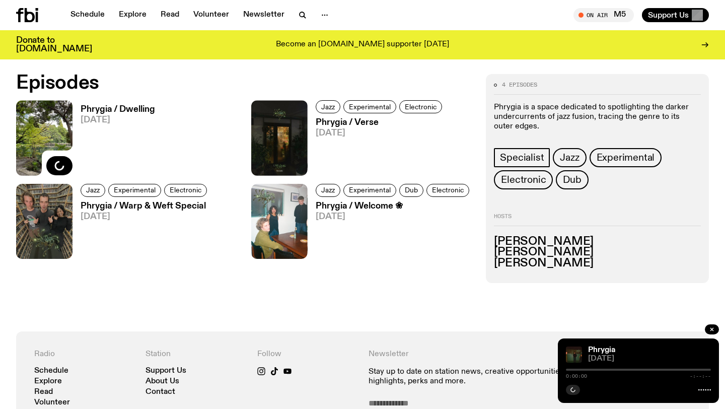
scroll to position [481, 0]
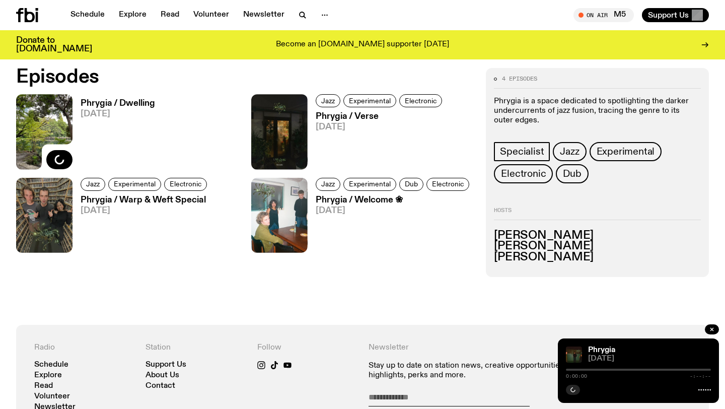
click at [119, 103] on h3 "Phrygia / Dwelling" at bounding box center [118, 103] width 74 height 9
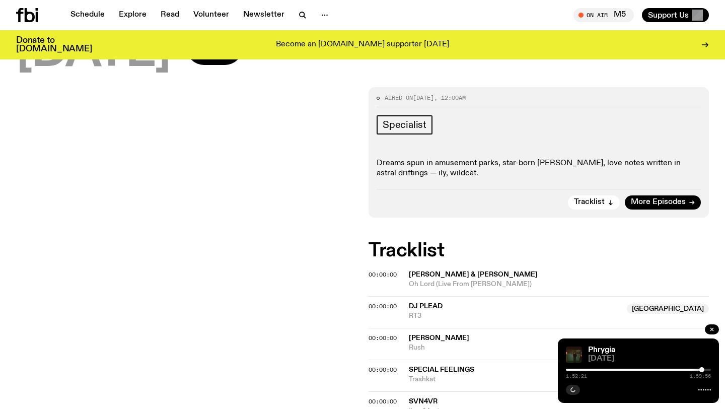
scroll to position [214, 0]
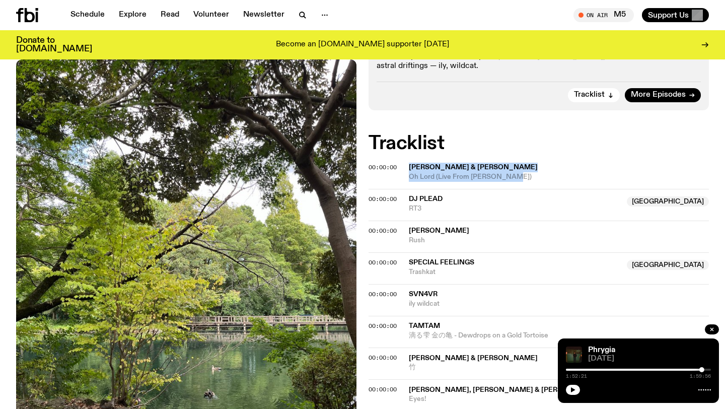
drag, startPoint x: 515, startPoint y: 174, endPoint x: 408, endPoint y: 168, distance: 106.9
click at [408, 189] on div "00:00:00 [PERSON_NAME] & Mala Oh Lord (Live From [PERSON_NAME])" at bounding box center [538, 205] width 340 height 32
copy div "[PERSON_NAME] & Mala Oh Lord (Live From [PERSON_NAME])"
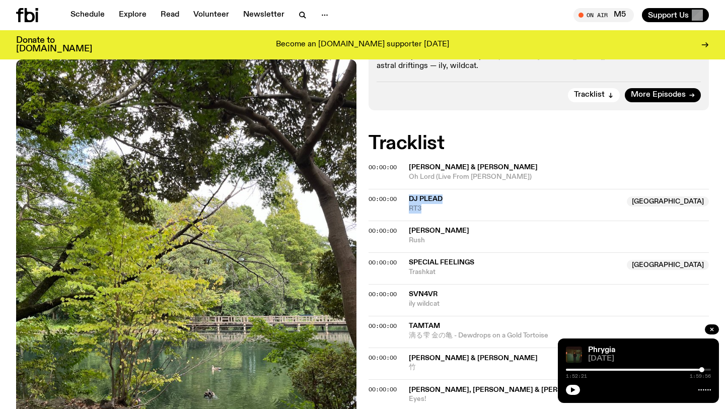
drag, startPoint x: 438, startPoint y: 212, endPoint x: 408, endPoint y: 199, distance: 32.7
click at [408, 220] on div "00:00:00 DJ Plead Australia RT3 [GEOGRAPHIC_DATA]" at bounding box center [538, 236] width 340 height 32
copy div "DJ Plead Australia RT3"
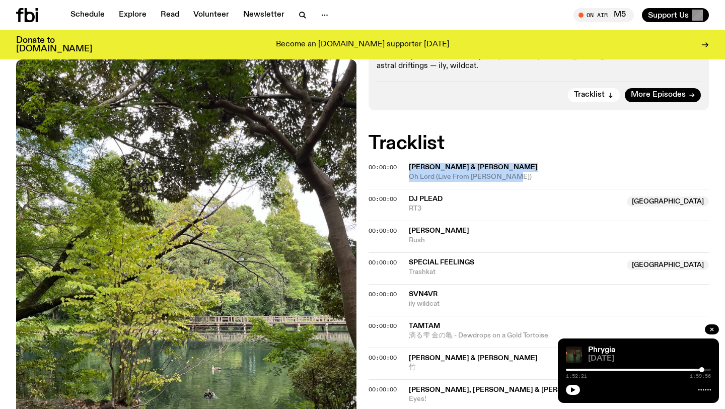
drag, startPoint x: 516, startPoint y: 178, endPoint x: 407, endPoint y: 169, distance: 109.6
click at [407, 189] on div "00:00:00 [PERSON_NAME] & Mala Oh Lord (Live From [PERSON_NAME])" at bounding box center [538, 205] width 340 height 32
copy div "[PERSON_NAME] & Mala Oh Lord (Live From [PERSON_NAME])"
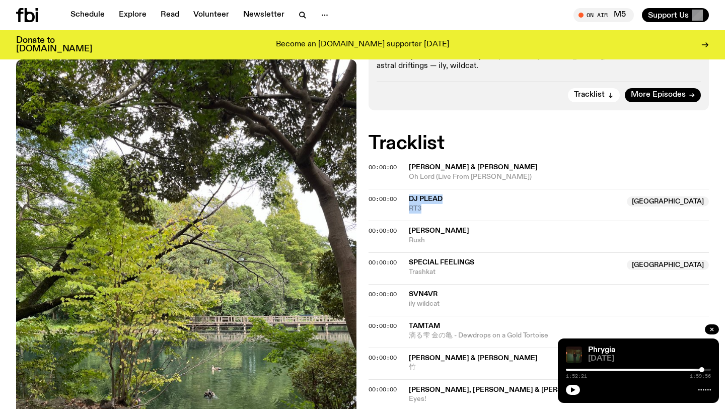
drag, startPoint x: 438, startPoint y: 209, endPoint x: 408, endPoint y: 199, distance: 31.8
click at [408, 220] on div "00:00:00 DJ Plead Australia RT3 [GEOGRAPHIC_DATA]" at bounding box center [538, 236] width 340 height 32
copy div "DJ Plead Australia RT3"
drag, startPoint x: 446, startPoint y: 240, endPoint x: 406, endPoint y: 230, distance: 41.0
click at [406, 252] on div "00:00:00 [PERSON_NAME] Rush" at bounding box center [538, 268] width 340 height 32
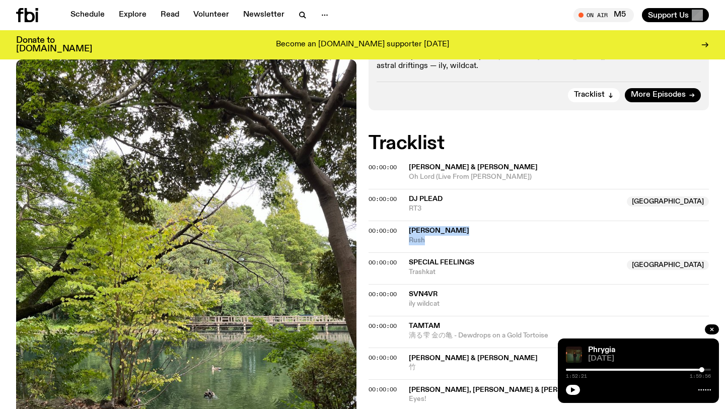
copy div "[PERSON_NAME] Rush"
drag, startPoint x: 442, startPoint y: 274, endPoint x: 405, endPoint y: 265, distance: 38.5
click at [407, 284] on div "00:00:00 Special Feelings Australia Trashkat [GEOGRAPHIC_DATA]" at bounding box center [538, 300] width 340 height 32
copy div "Special Feelings Australia Trashkat"
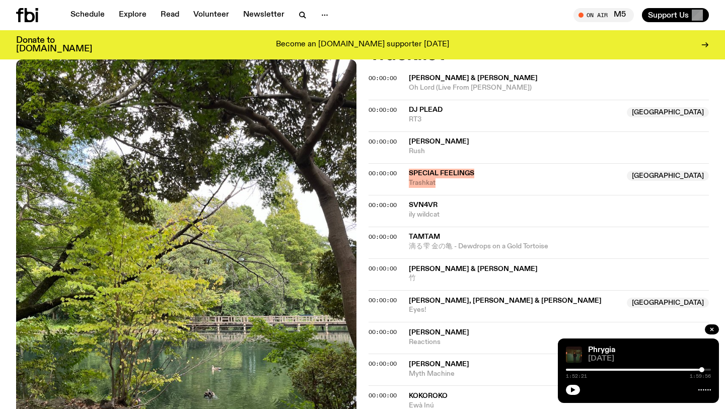
scroll to position [316, 0]
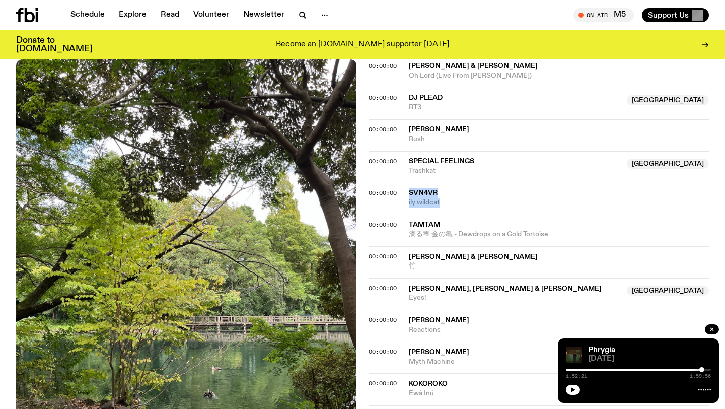
drag, startPoint x: 447, startPoint y: 202, endPoint x: 408, endPoint y: 193, distance: 40.2
click at [408, 214] on div "00:00:00 svn4vr ily wildcat" at bounding box center [538, 230] width 340 height 32
copy div "svn4vr ily wildcat"
drag, startPoint x: 562, startPoint y: 237, endPoint x: 404, endPoint y: 226, distance: 158.9
click at [404, 246] on div "00:00:00 TAMTAM 滴る雫 金の亀 - Dewdrops on a Gold Tortoise" at bounding box center [538, 262] width 340 height 32
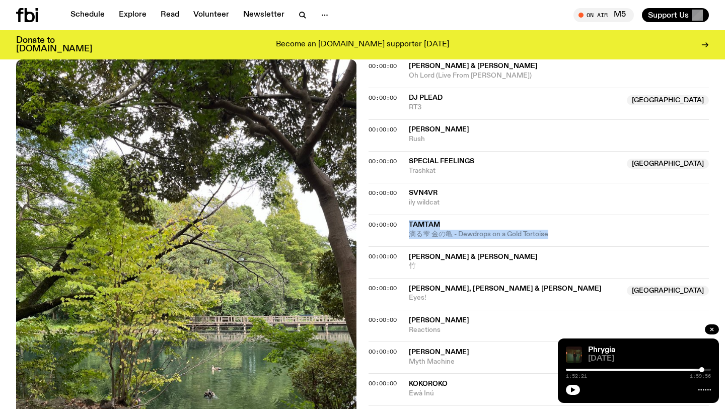
copy div "TAMTAM 滴る雫 金の亀 - Dewdrops on a Gold Tortoise"
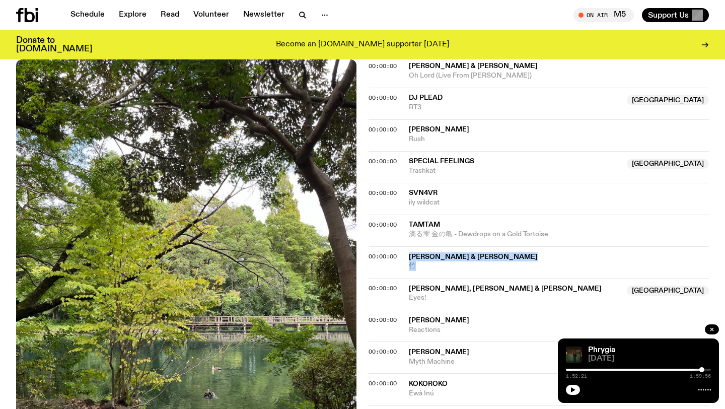
drag, startPoint x: 418, startPoint y: 264, endPoint x: 407, endPoint y: 258, distance: 12.2
click at [407, 278] on div "00:00:00 [PERSON_NAME] & [PERSON_NAME] 竹" at bounding box center [538, 294] width 340 height 32
copy div "[PERSON_NAME] & [PERSON_NAME] 竹"
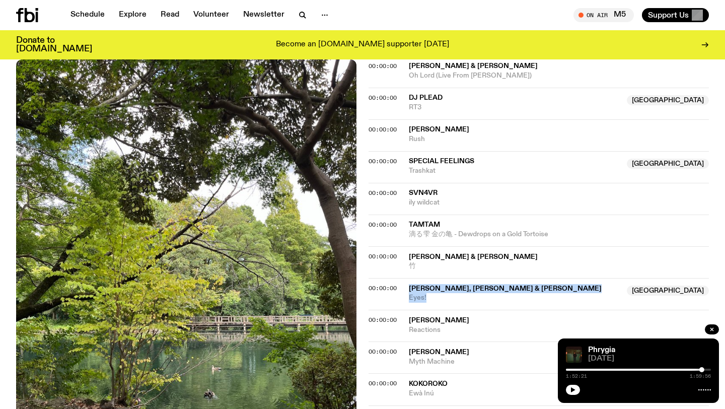
drag, startPoint x: 432, startPoint y: 297, endPoint x: 408, endPoint y: 291, distance: 25.0
click at [409, 291] on div "[PERSON_NAME], [PERSON_NAME] & [PERSON_NAME] NSW Eyes!" at bounding box center [515, 293] width 212 height 19
copy div "[PERSON_NAME], [PERSON_NAME] & [PERSON_NAME] NSW Eyes!"
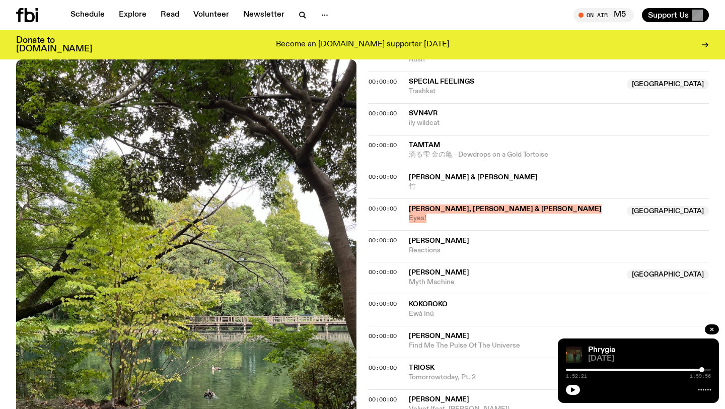
scroll to position [419, 0]
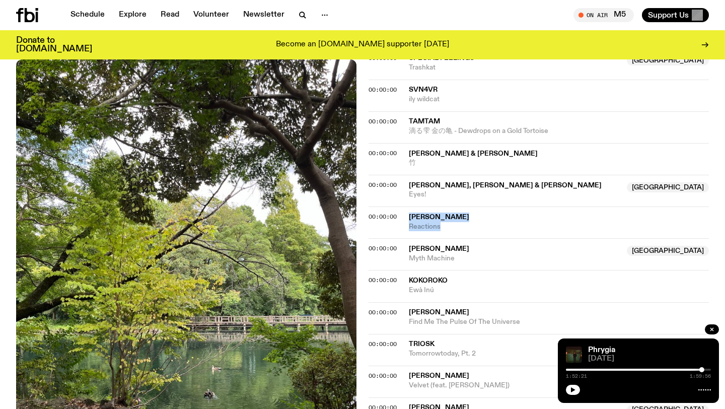
drag, startPoint x: 445, startPoint y: 225, endPoint x: 402, endPoint y: 221, distance: 44.0
click at [402, 238] on div "00:00:00 [PERSON_NAME] Reactions" at bounding box center [538, 254] width 340 height 32
drag, startPoint x: 461, startPoint y: 260, endPoint x: 405, endPoint y: 252, distance: 56.4
click at [405, 270] on div "00:00:00 [PERSON_NAME] NSW Myth Machine [GEOGRAPHIC_DATA]" at bounding box center [538, 286] width 340 height 32
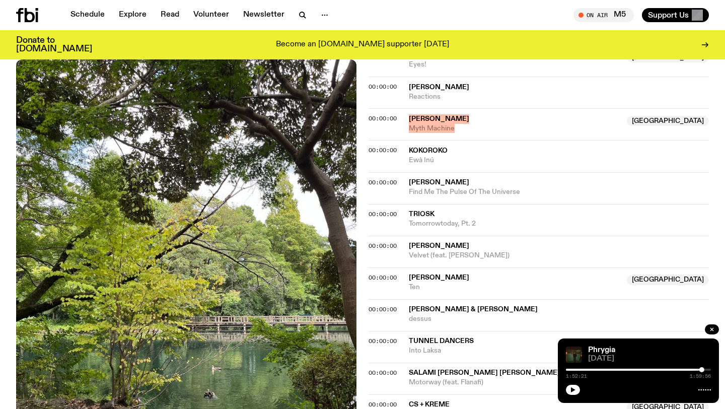
scroll to position [588, 0]
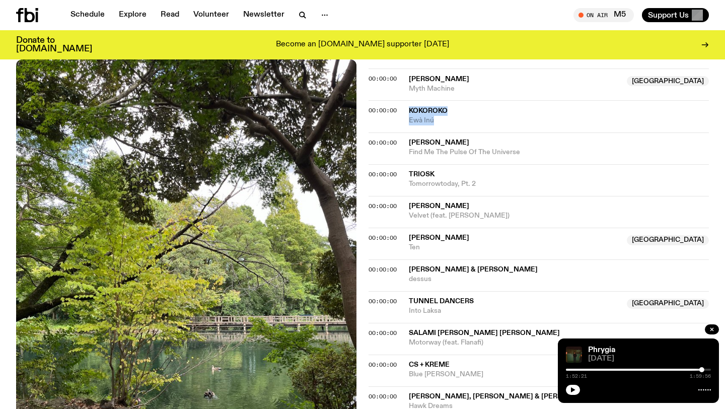
drag, startPoint x: 453, startPoint y: 122, endPoint x: 408, endPoint y: 110, distance: 46.8
click at [408, 132] on div "00:00:00 [PERSON_NAME] Ewà Inú" at bounding box center [538, 148] width 340 height 32
drag, startPoint x: 531, startPoint y: 150, endPoint x: 397, endPoint y: 142, distance: 134.1
click at [398, 164] on div "00:00:00 [PERSON_NAME] Find Me The Pulse Of The Universe" at bounding box center [538, 180] width 340 height 32
drag, startPoint x: 486, startPoint y: 183, endPoint x: 406, endPoint y: 172, distance: 80.9
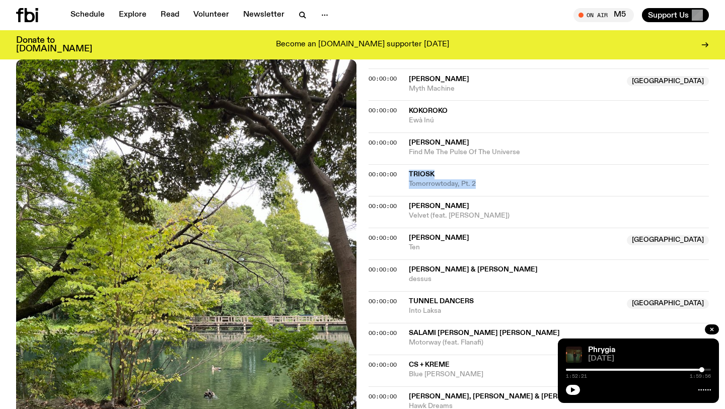
click at [406, 196] on div "00:00:00 Triosk Tomorrowtoday, Pt. 2" at bounding box center [538, 212] width 340 height 32
drag, startPoint x: 500, startPoint y: 219, endPoint x: 410, endPoint y: 204, distance: 90.8
click at [410, 204] on div "[PERSON_NAME] Velvet (feat. [PERSON_NAME])" at bounding box center [559, 210] width 300 height 19
drag, startPoint x: 438, startPoint y: 256, endPoint x: 408, endPoint y: 235, distance: 36.2
click at [408, 259] on div "00:00:00 [PERSON_NAME] [GEOGRAPHIC_DATA] Ten [GEOGRAPHIC_DATA]" at bounding box center [538, 275] width 340 height 32
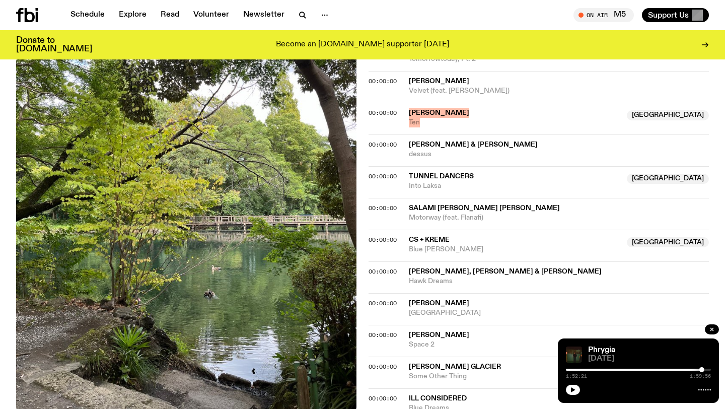
scroll to position [726, 0]
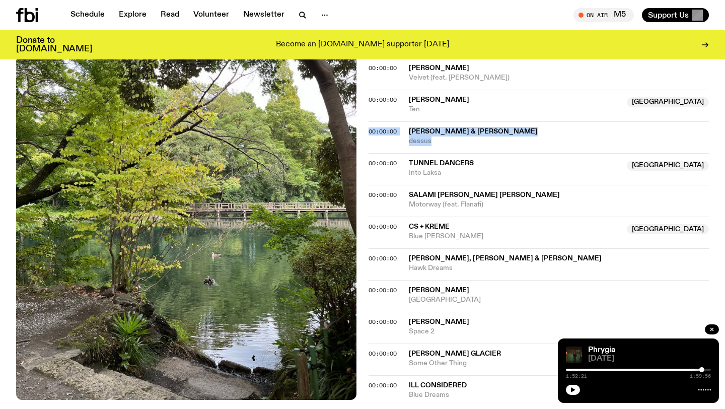
drag, startPoint x: 444, startPoint y: 143, endPoint x: 408, endPoint y: 127, distance: 39.9
click at [408, 153] on div "00:00:00 [PERSON_NAME] & [PERSON_NAME] dessus" at bounding box center [538, 169] width 340 height 32
click at [440, 139] on span "dessus" at bounding box center [559, 141] width 300 height 10
click at [454, 143] on div "Copied" at bounding box center [559, 136] width 300 height 19
click at [436, 162] on span "Tunnel Dancers" at bounding box center [441, 163] width 65 height 7
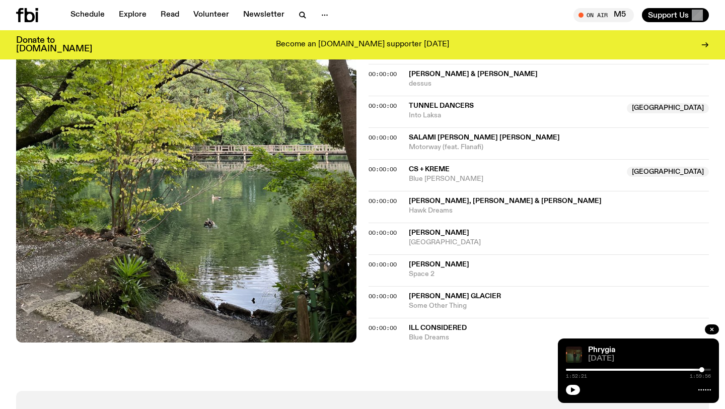
scroll to position [794, 0]
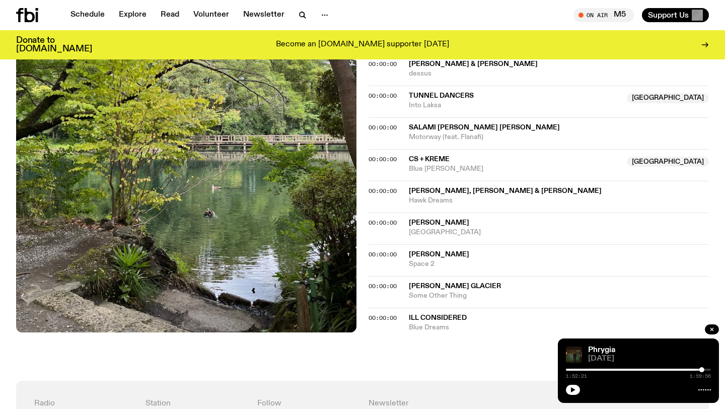
click at [442, 127] on span "Salami [PERSON_NAME] [PERSON_NAME]" at bounding box center [484, 127] width 151 height 7
click at [427, 156] on span "CS + Kreme" at bounding box center [429, 159] width 41 height 7
click at [437, 188] on span "[PERSON_NAME], [PERSON_NAME] & [PERSON_NAME]" at bounding box center [505, 190] width 193 height 7
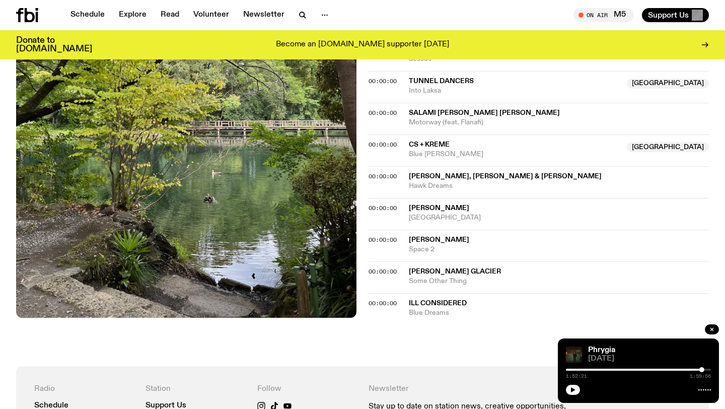
scroll to position [810, 0]
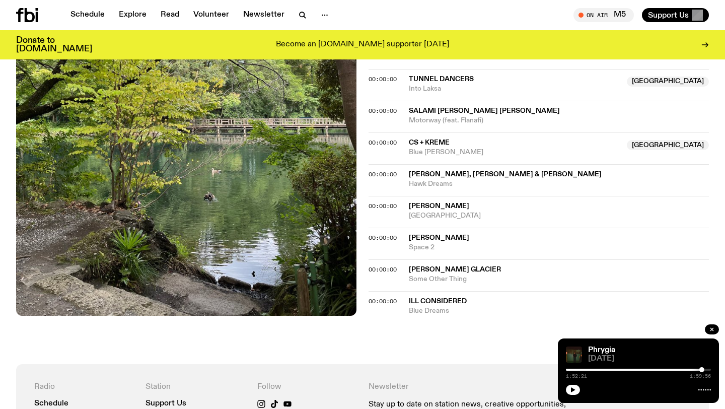
click at [469, 203] on span "[PERSON_NAME]" at bounding box center [439, 205] width 60 height 7
click at [444, 239] on span "[PERSON_NAME]" at bounding box center [439, 237] width 60 height 7
click at [443, 267] on span "[PERSON_NAME] Glacier" at bounding box center [455, 269] width 92 height 7
click at [432, 302] on span "Ill Considered" at bounding box center [438, 300] width 58 height 7
